Goal: Transaction & Acquisition: Register for event/course

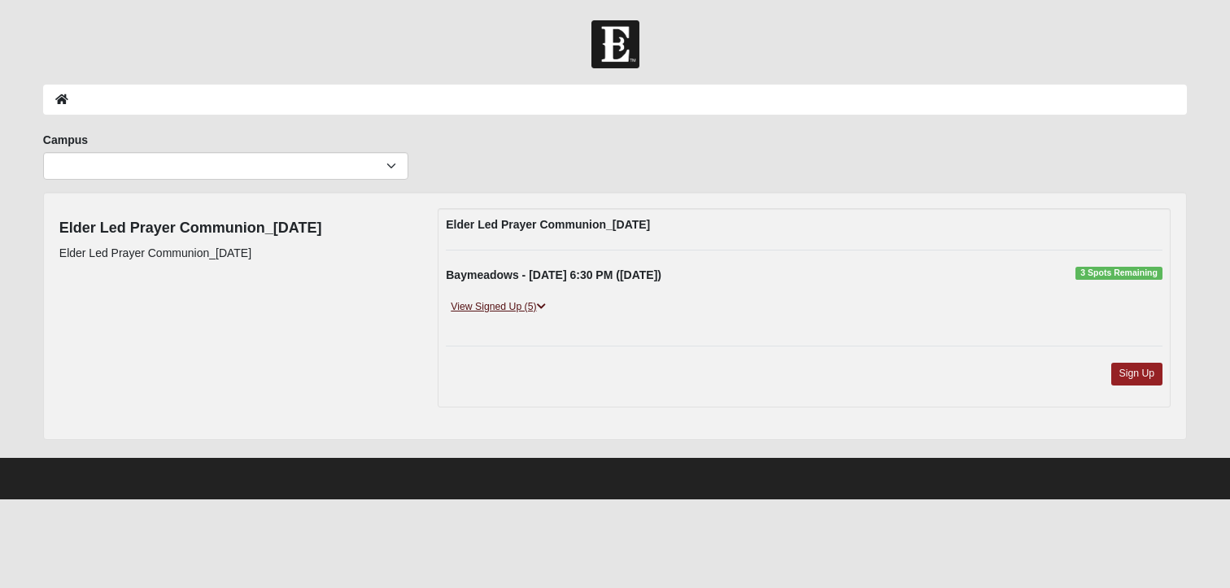
click at [503, 306] on link "View Signed Up (5)" at bounding box center [498, 307] width 104 height 17
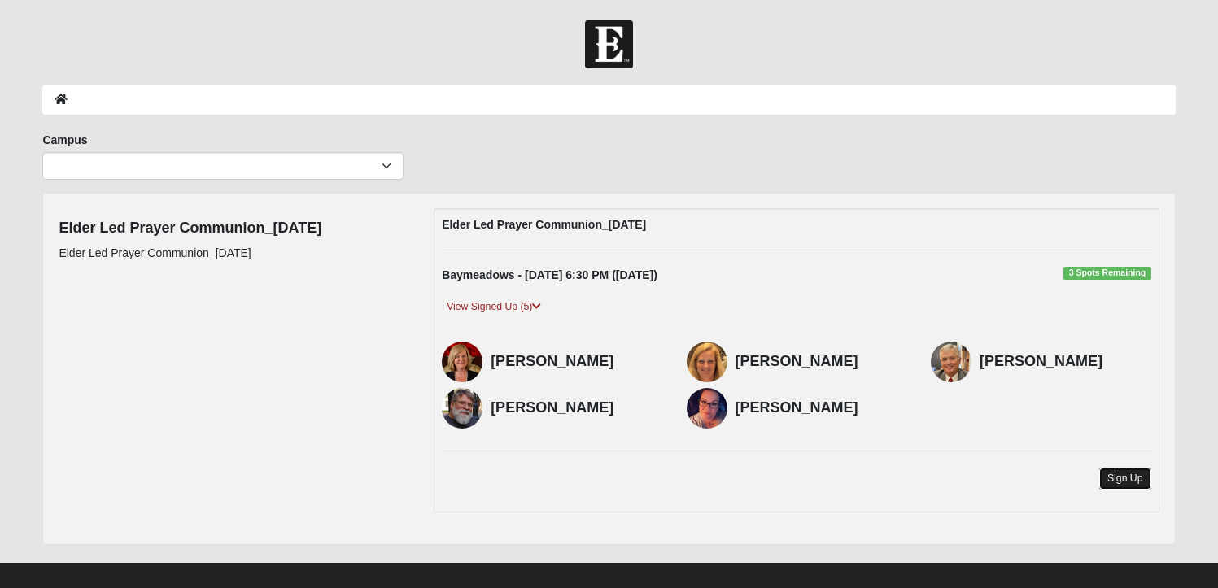
click at [1130, 480] on link "Sign Up" at bounding box center [1125, 479] width 52 height 22
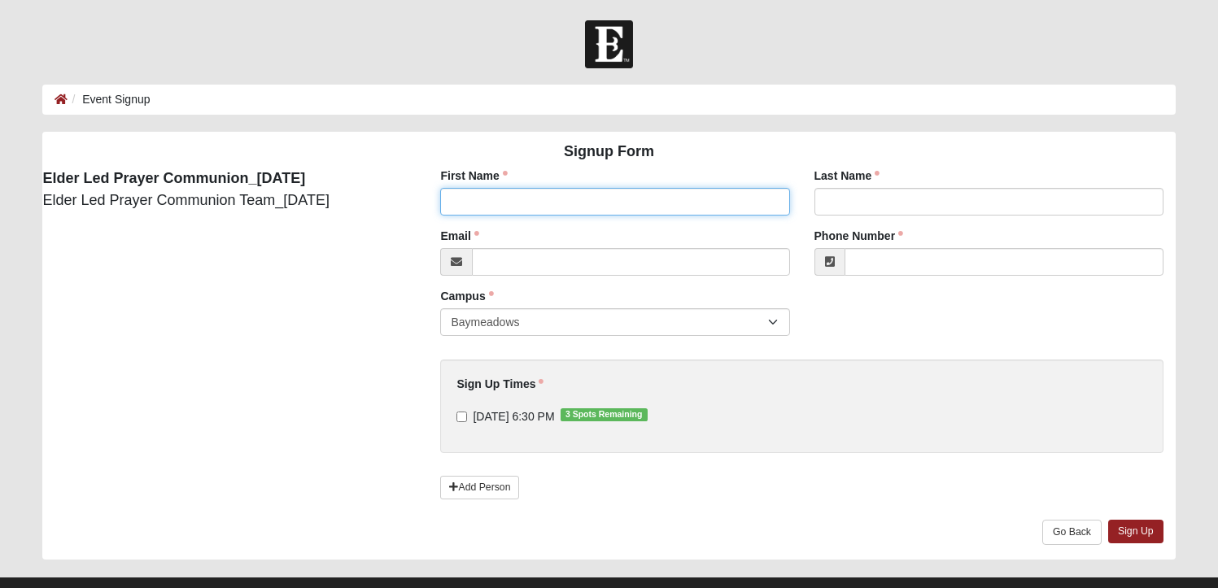
drag, startPoint x: 514, startPoint y: 203, endPoint x: 500, endPoint y: 208, distance: 14.7
click at [511, 203] on input "First Name" at bounding box center [614, 202] width 349 height 28
type input "[PERSON_NAME]"
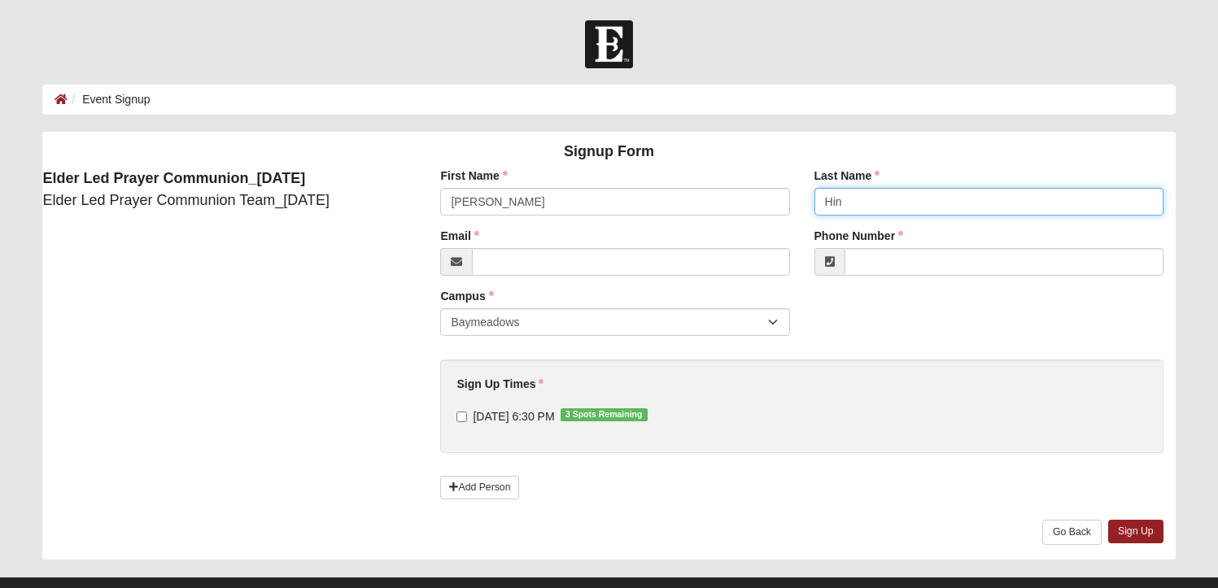
type input "[PERSON_NAME]"
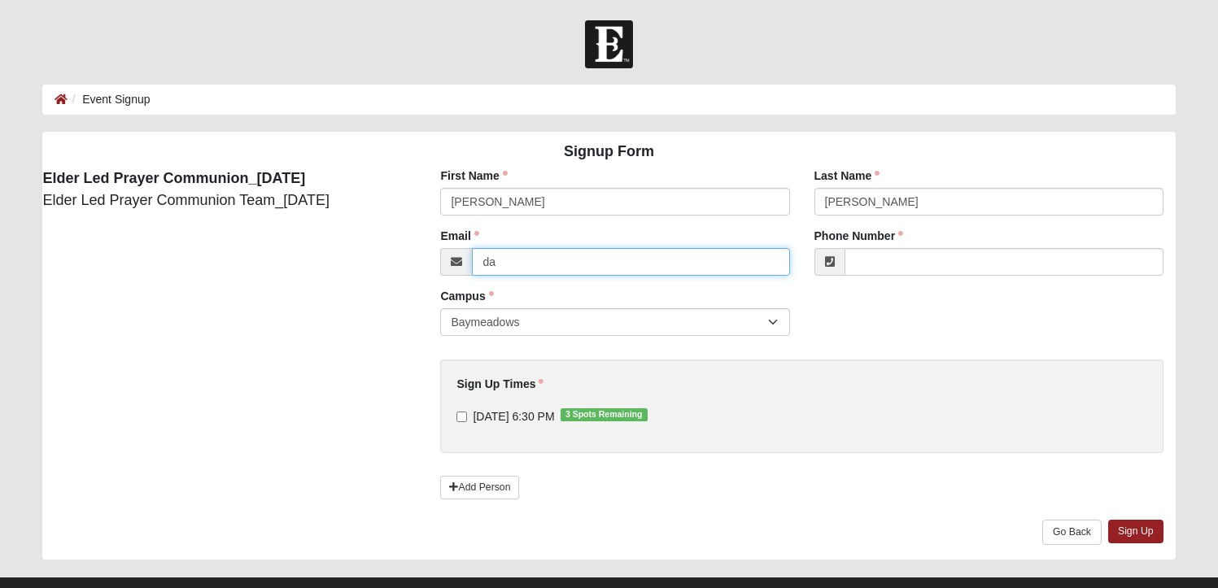
type input "[PERSON_NAME][EMAIL_ADDRESS][DOMAIN_NAME]"
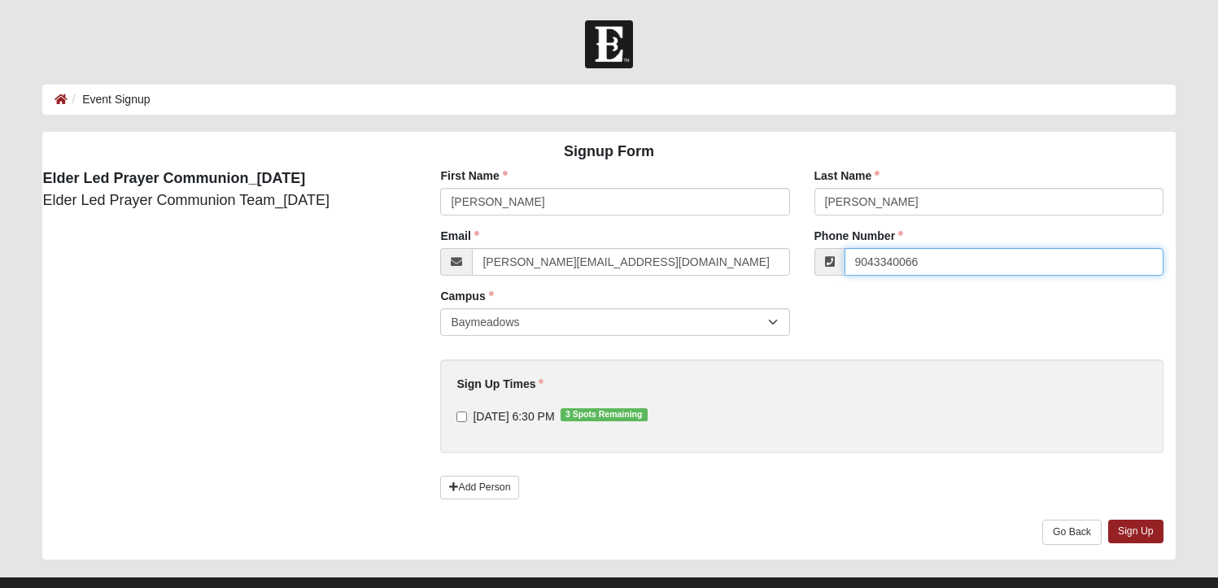
type input "[PHONE_NUMBER]"
click at [458, 418] on input "[DATE] 6:30 PM 3 Spots Remaining" at bounding box center [461, 417] width 11 height 11
checkbox input "true"
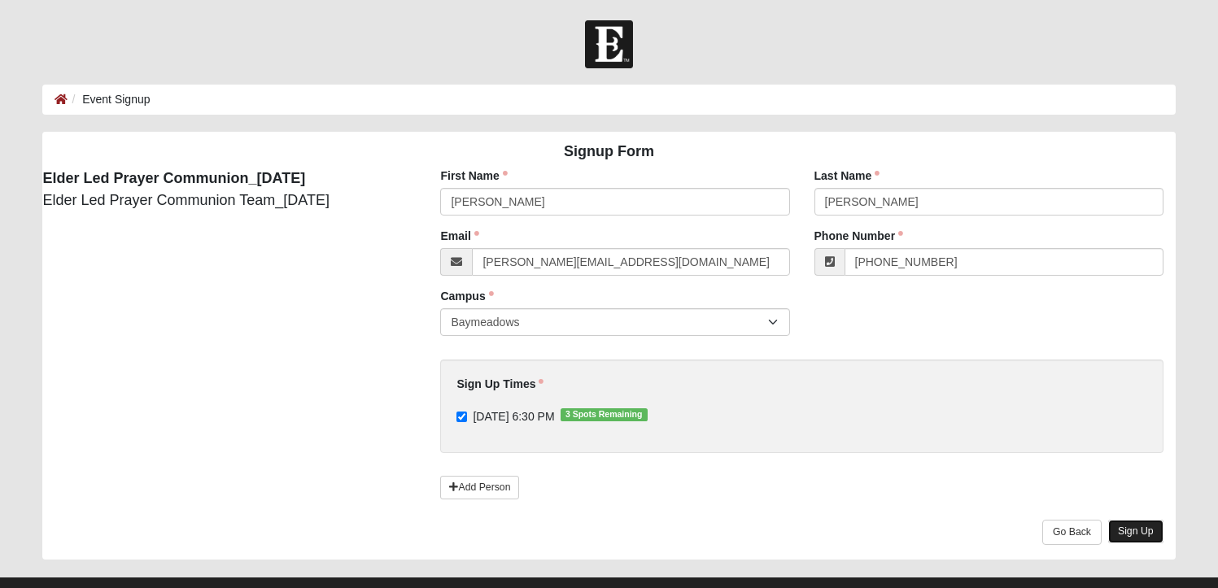
click at [1127, 531] on link "Sign Up" at bounding box center [1135, 532] width 55 height 24
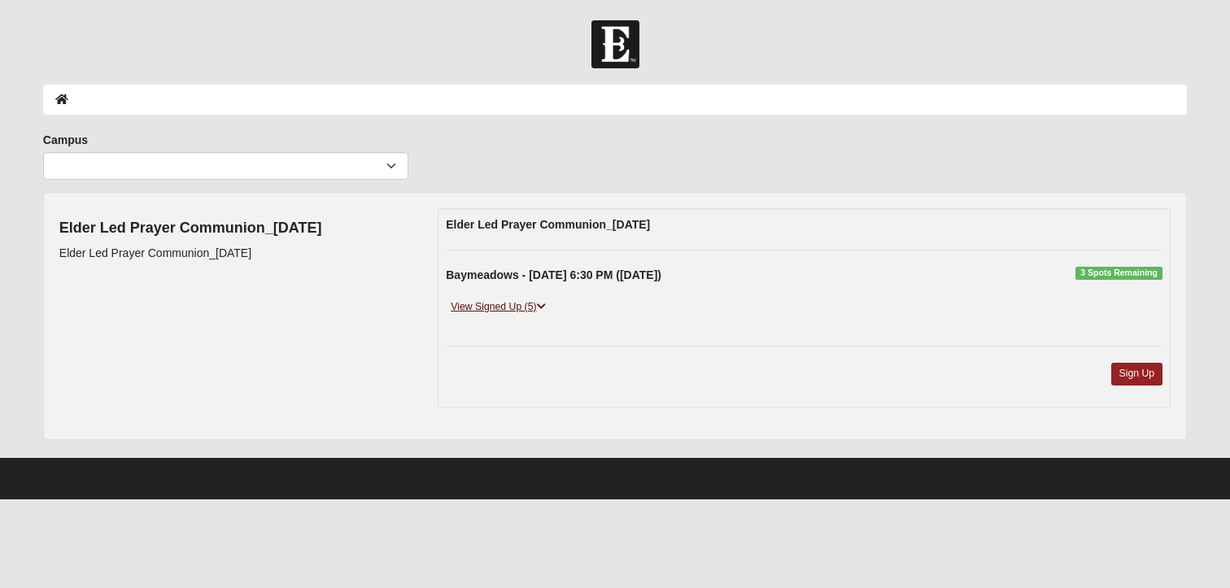
click at [509, 305] on link "View Signed Up (5)" at bounding box center [498, 307] width 104 height 17
